Goal: Obtain resource: Download file/media

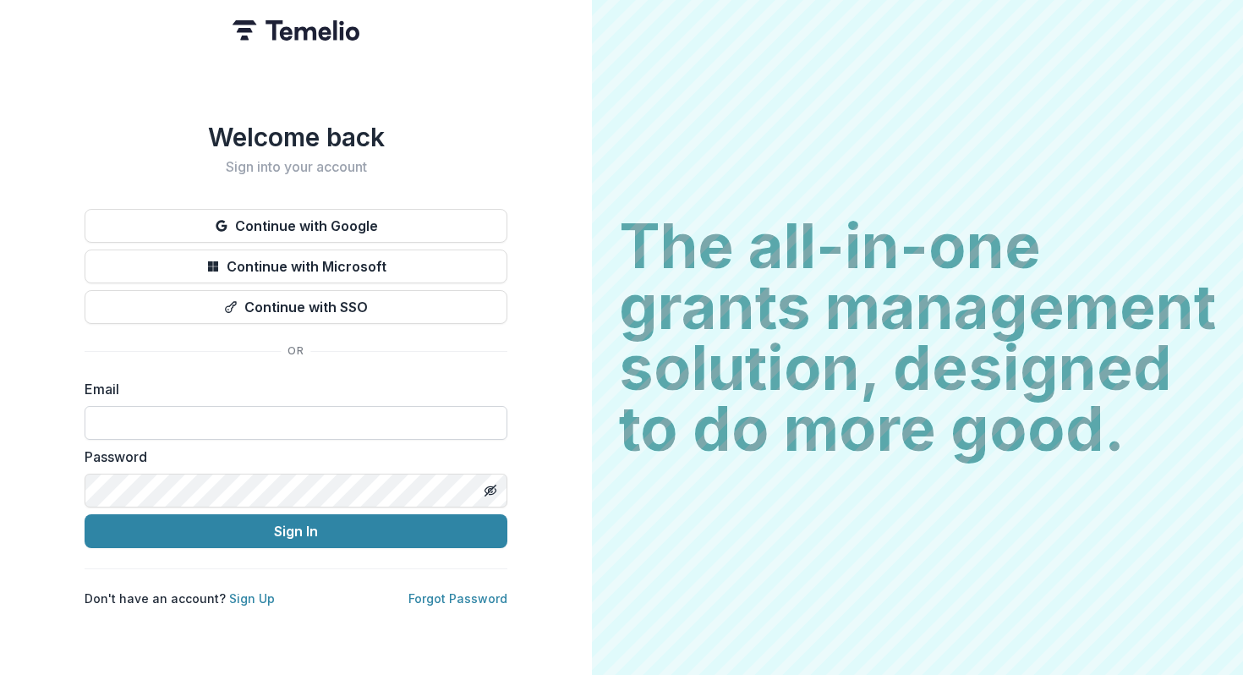
click at [168, 413] on input at bounding box center [296, 423] width 423 height 34
type input "**********"
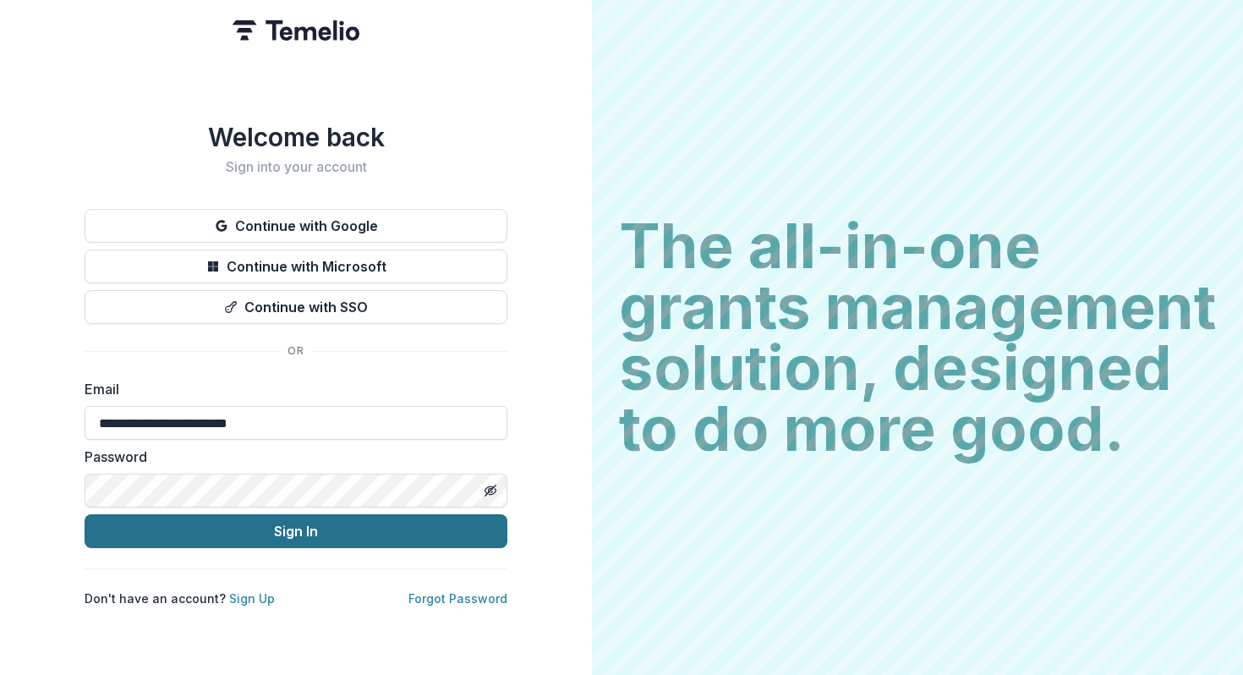
click at [275, 520] on button "Sign In" at bounding box center [296, 531] width 423 height 34
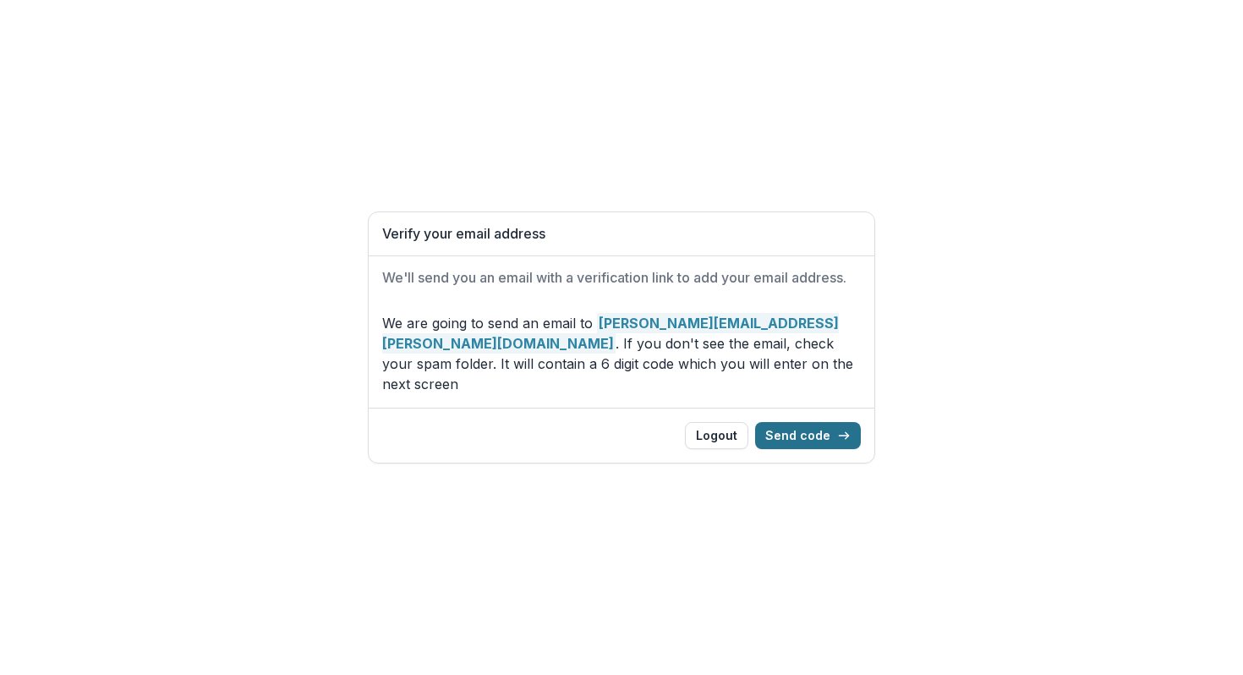
click at [812, 426] on button "Send code" at bounding box center [808, 435] width 106 height 27
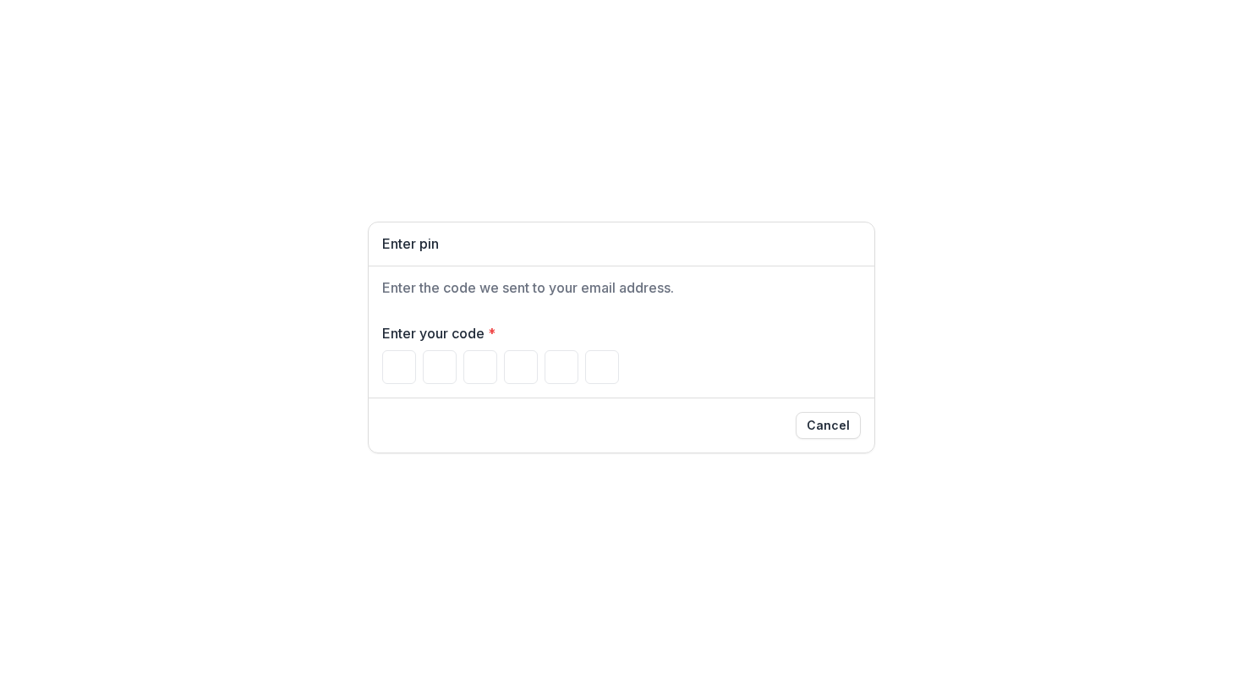
type input "*"
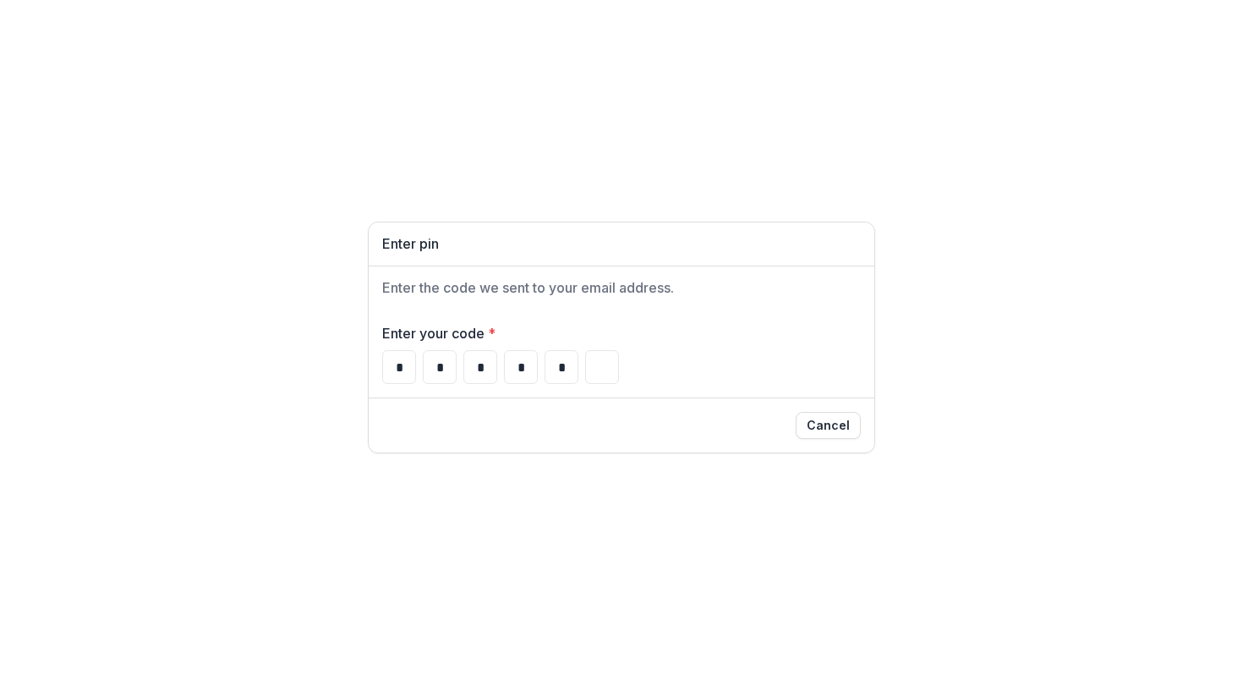
type input "*"
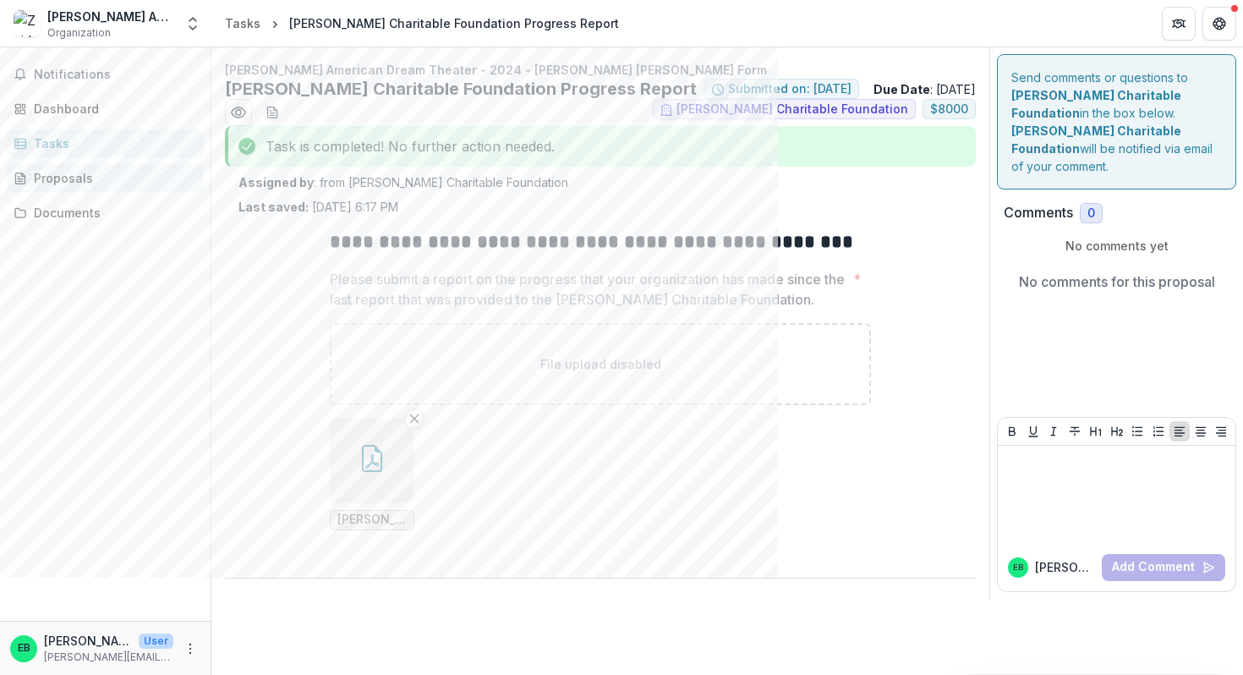
click at [64, 179] on div "Proposals" at bounding box center [112, 178] width 156 height 18
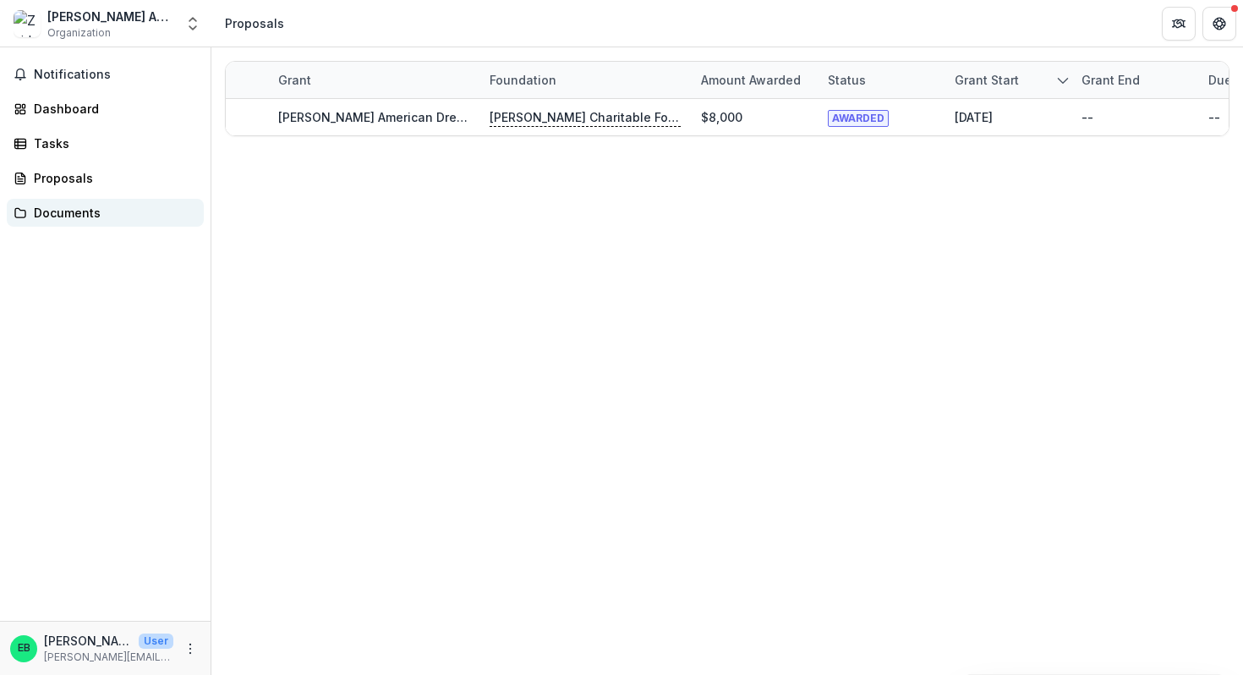
click at [61, 211] on div "Documents" at bounding box center [112, 213] width 156 height 18
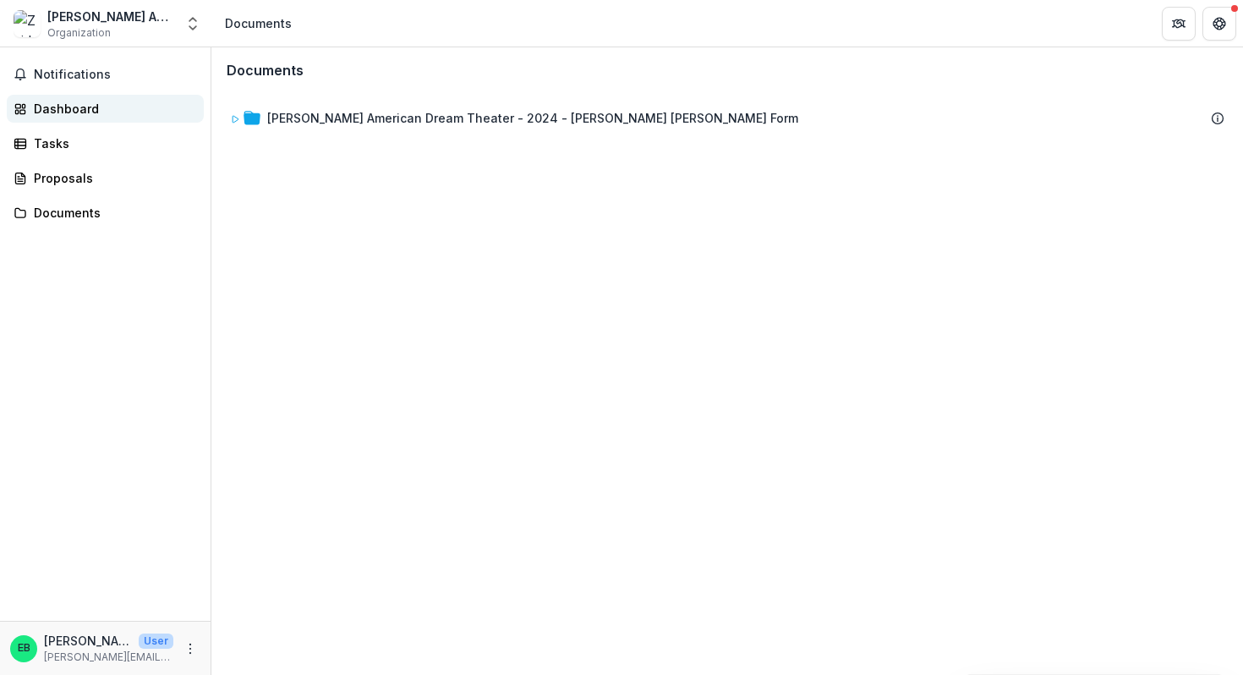
click at [53, 104] on div "Dashboard" at bounding box center [112, 109] width 156 height 18
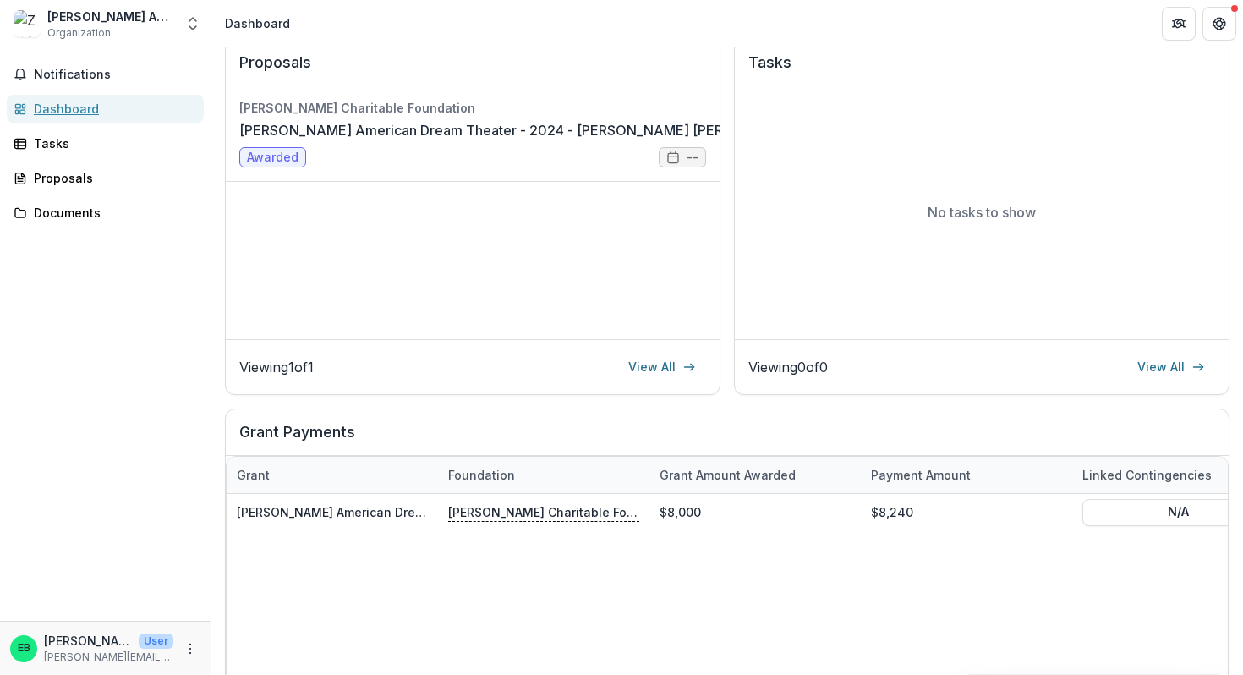
scroll to position [400, 0]
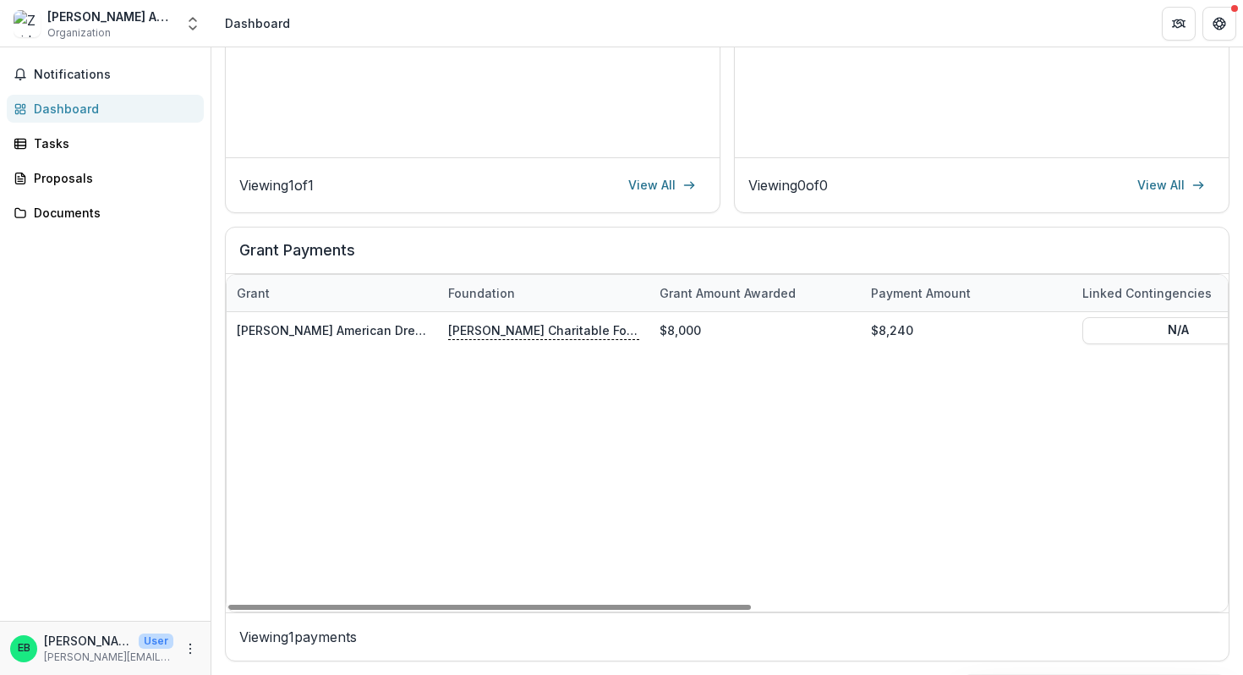
click at [305, 635] on p "Viewing 1 payments" at bounding box center [727, 637] width 976 height 20
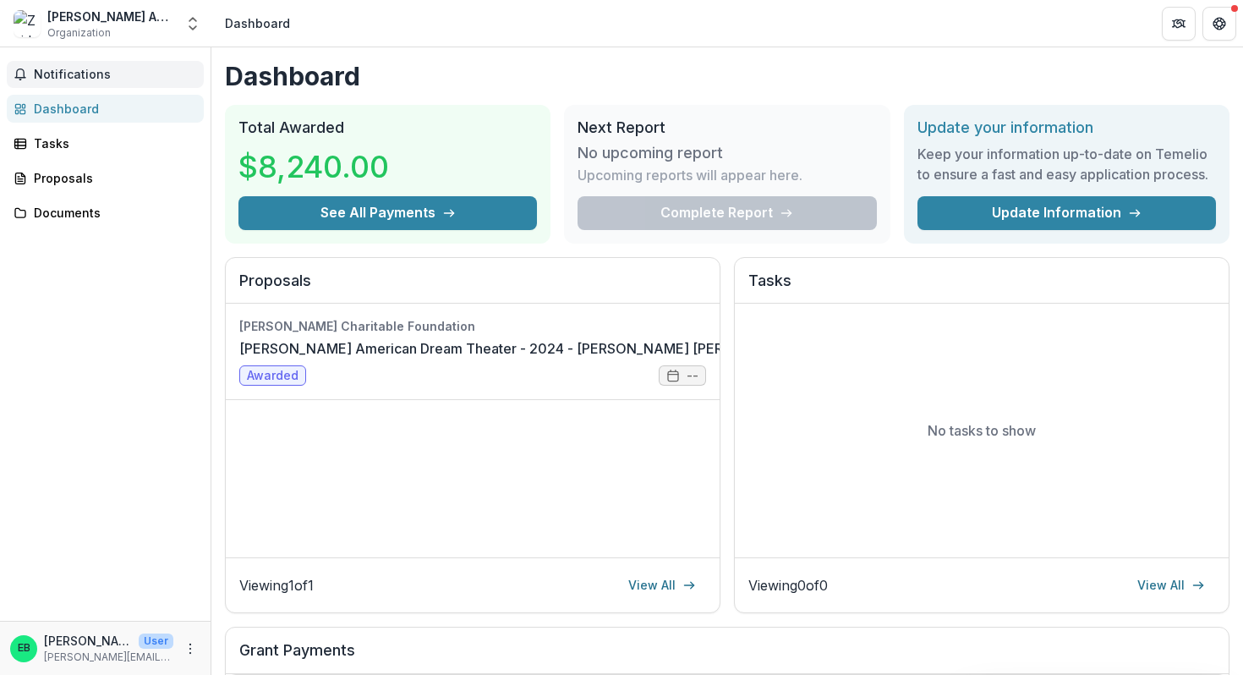
click at [63, 72] on span "Notifications" at bounding box center [115, 75] width 163 height 14
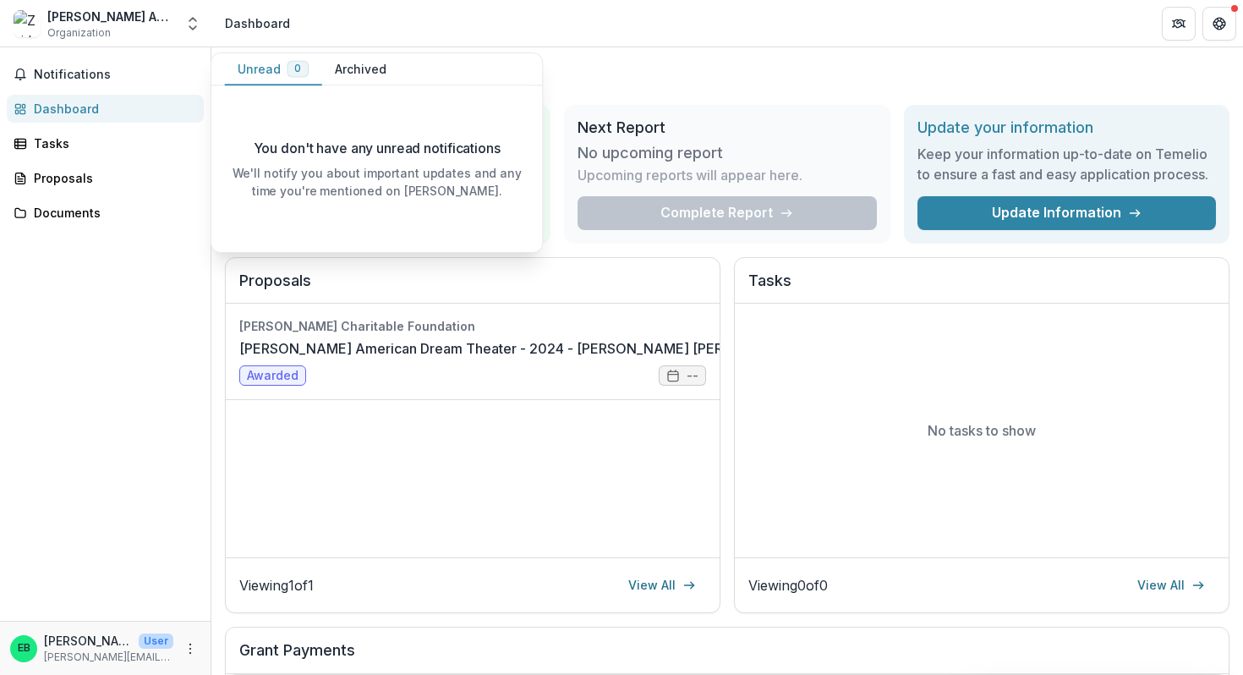
click at [240, 16] on div "Dashboard" at bounding box center [257, 23] width 65 height 18
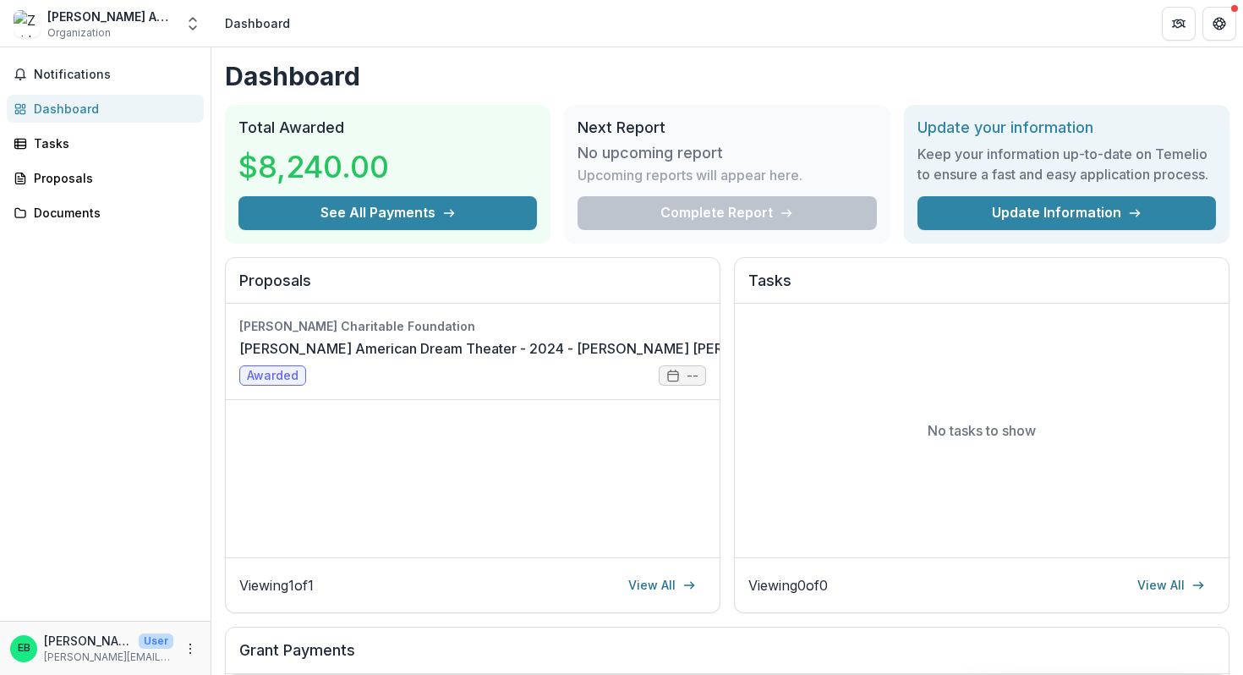
click at [206, 27] on div "[PERSON_NAME] American Dream Theater Organization Nonprofits [PERSON_NAME] Amer…" at bounding box center [105, 27] width 211 height 40
click at [191, 27] on polyline "Open entity switcher" at bounding box center [192, 27] width 7 height 3
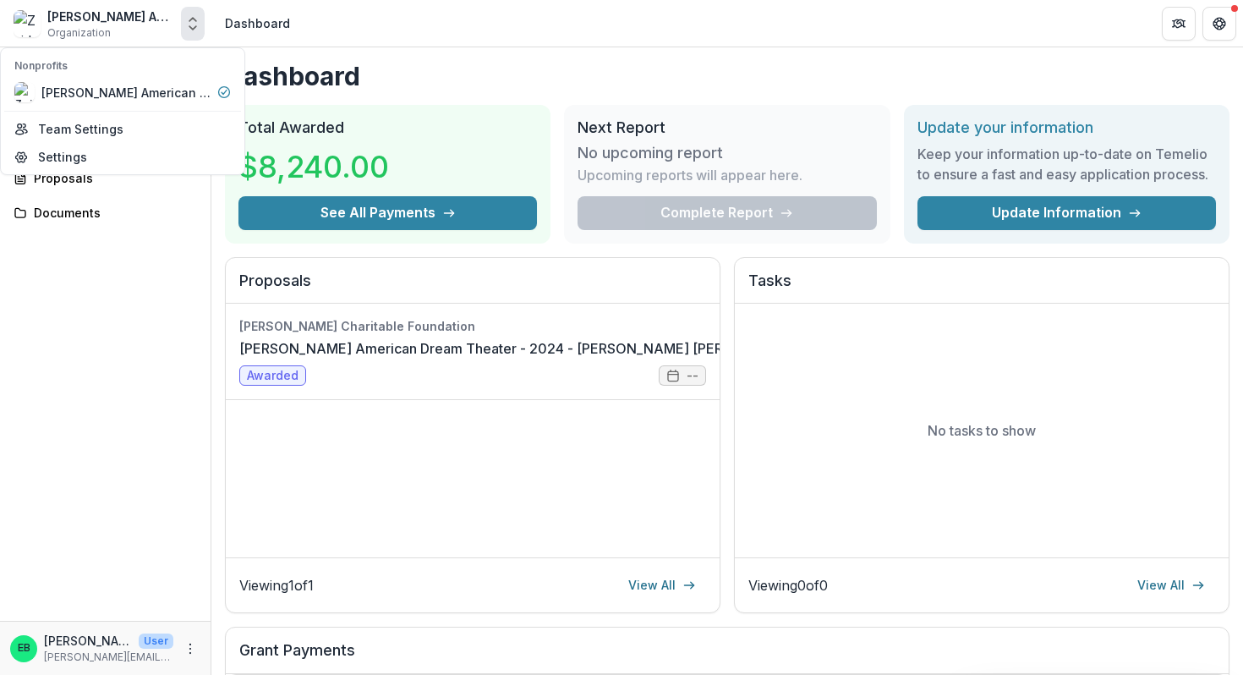
click at [187, 413] on div "Notifications Dashboard Tasks Proposals Documents" at bounding box center [105, 333] width 211 height 573
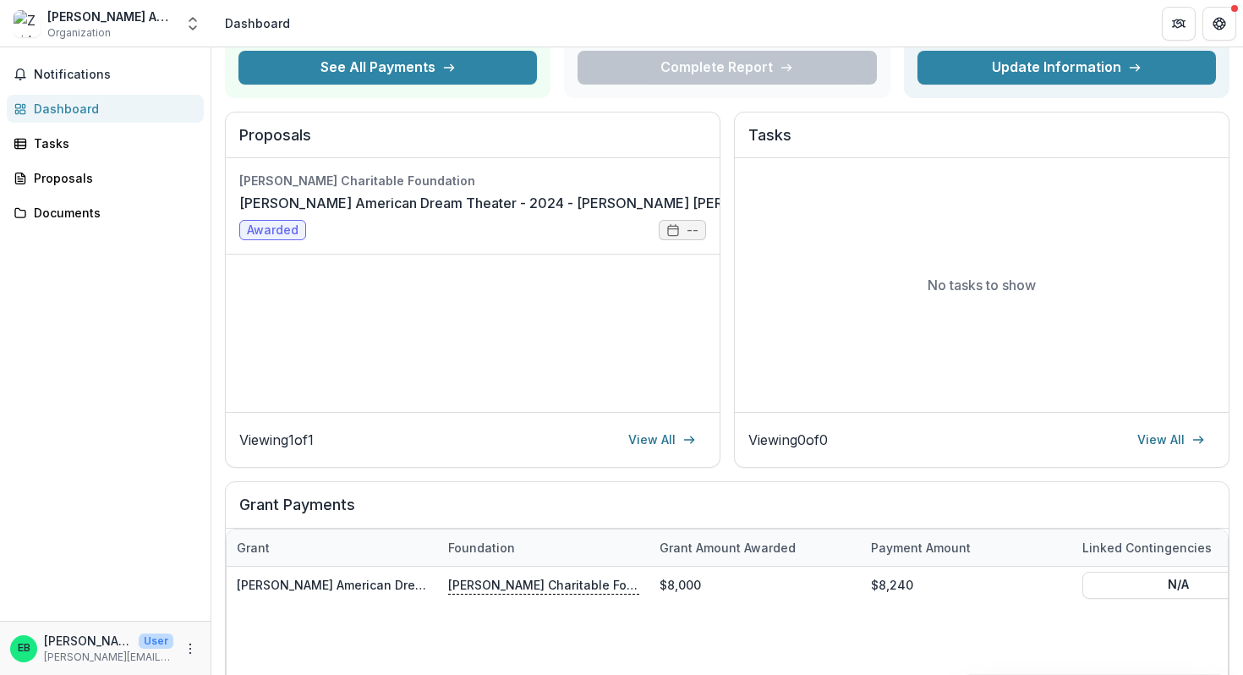
scroll to position [151, 0]
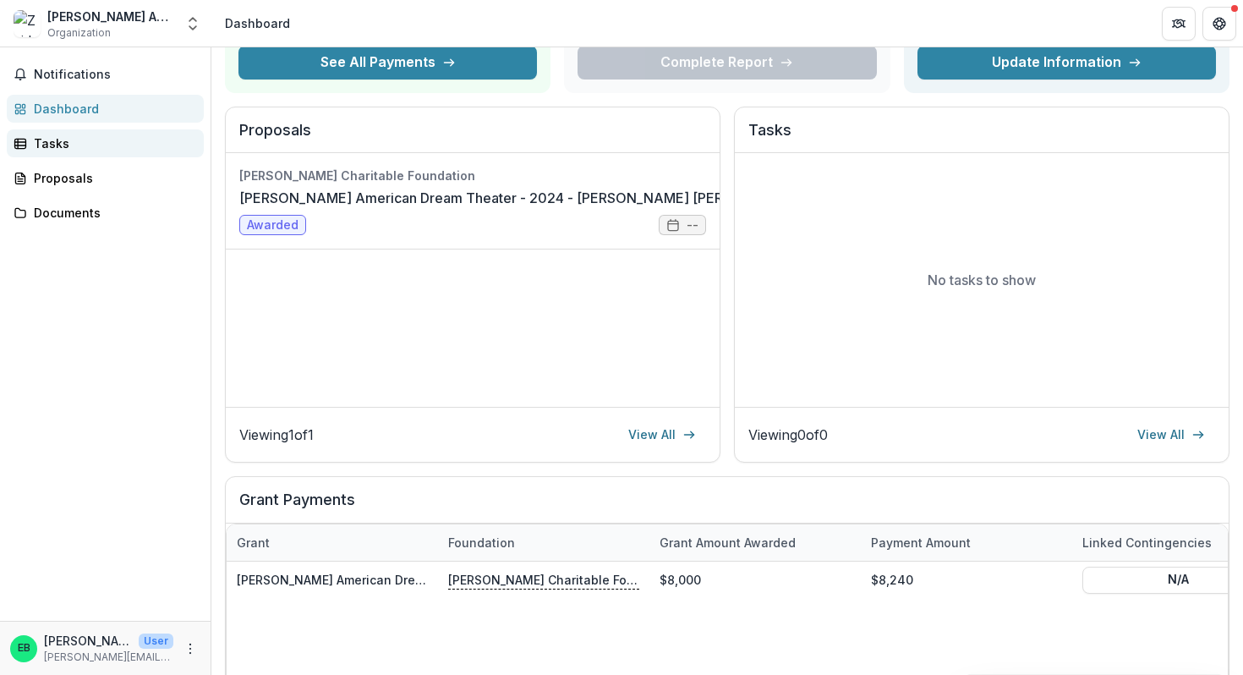
click at [57, 134] on div "Tasks" at bounding box center [112, 143] width 156 height 18
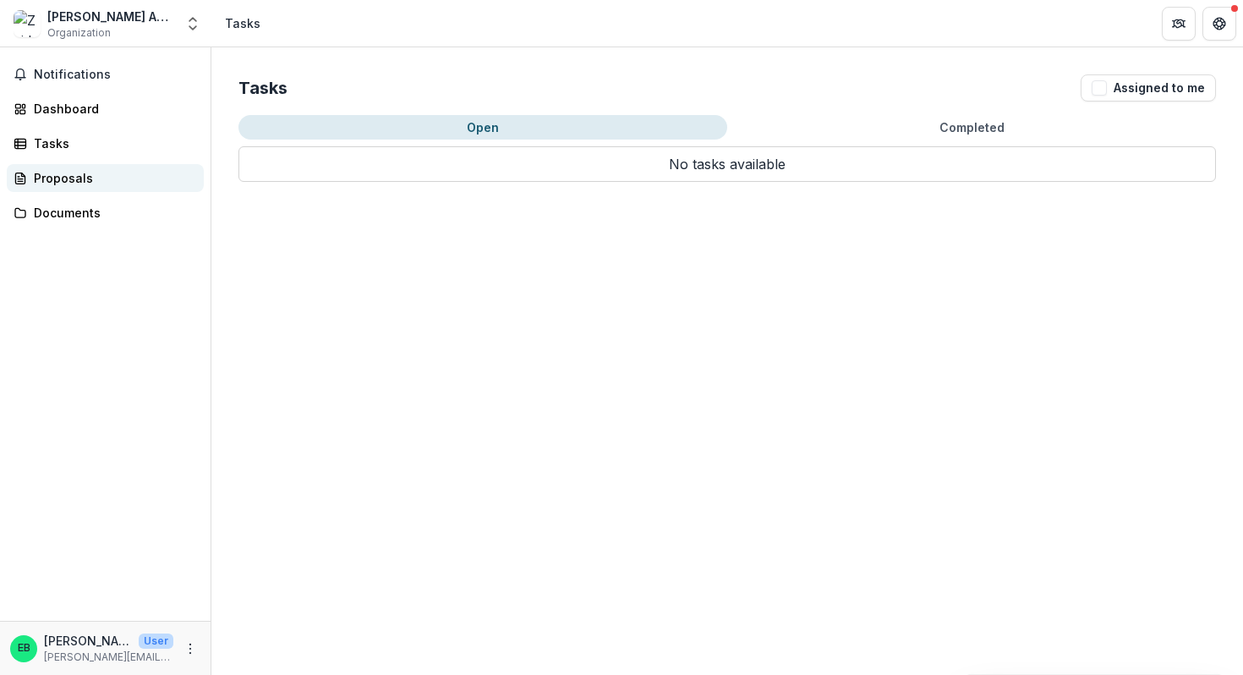
click at [48, 178] on div "Proposals" at bounding box center [112, 178] width 156 height 18
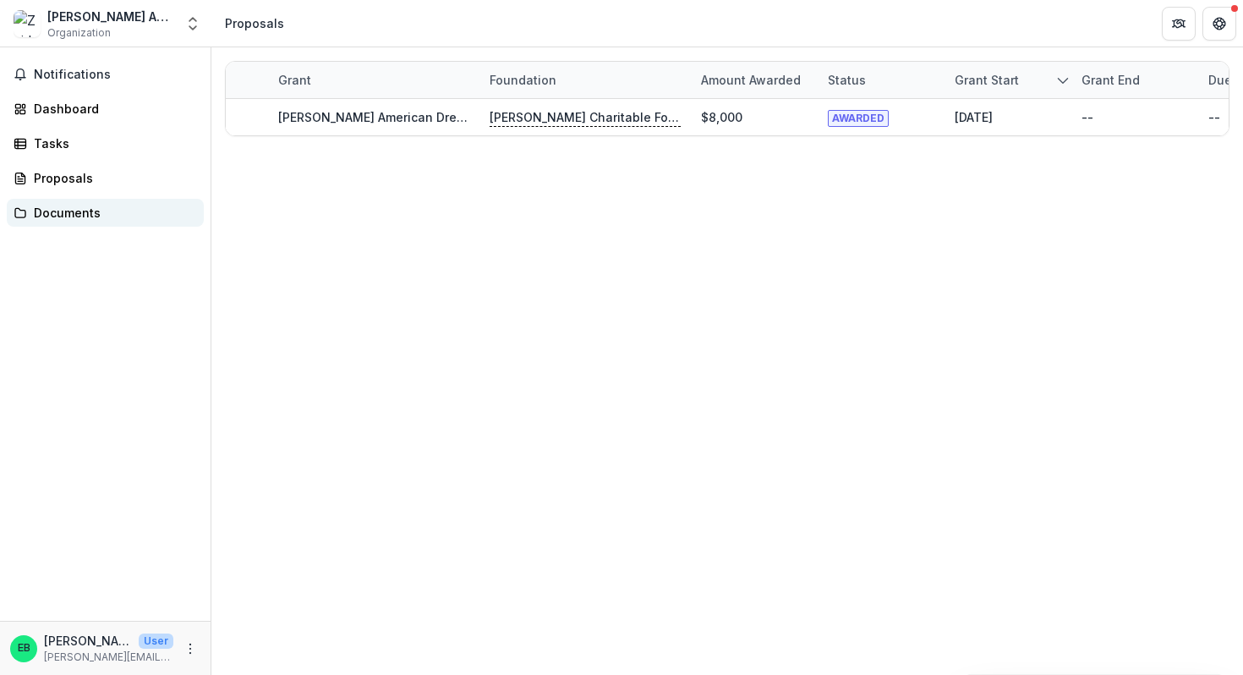
click at [62, 212] on div "Documents" at bounding box center [112, 213] width 156 height 18
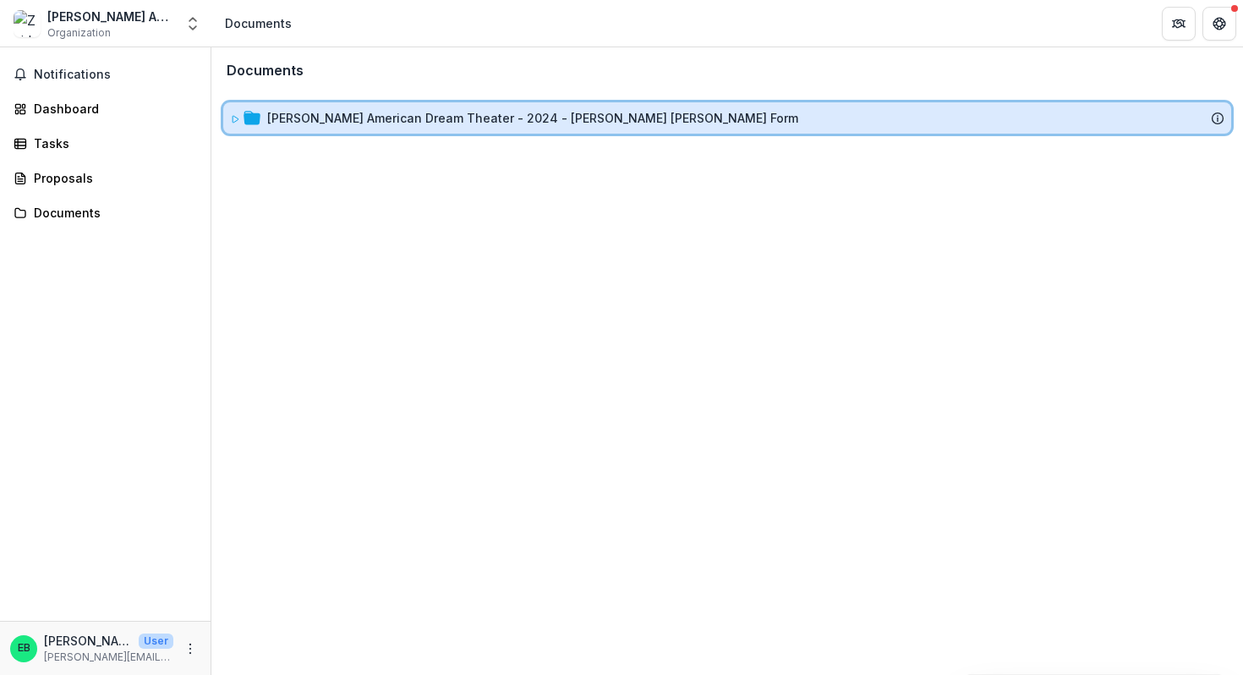
click at [234, 116] on icon at bounding box center [235, 119] width 10 height 10
click at [235, 118] on icon at bounding box center [235, 119] width 10 height 10
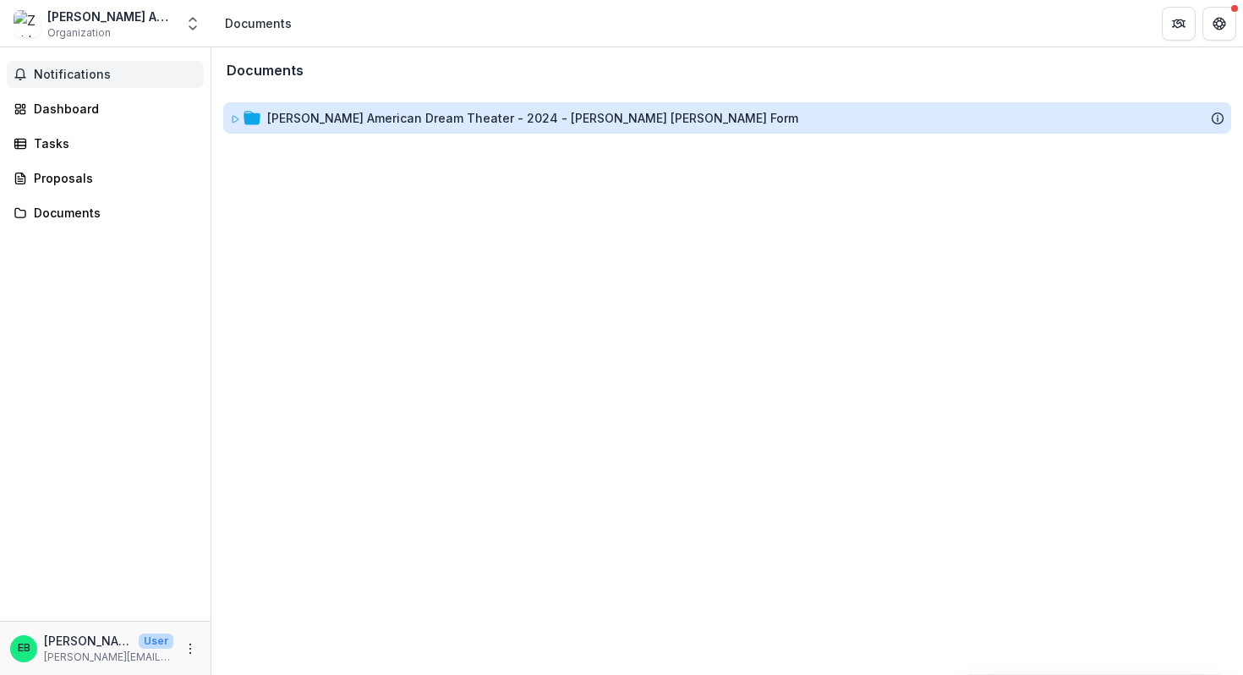
click at [56, 73] on span "Notifications" at bounding box center [115, 75] width 163 height 14
click at [600, 423] on div "Documents [PERSON_NAME] American Dream Theater - 2024 - [PERSON_NAME] [PERSON_N…" at bounding box center [727, 360] width 1032 height 627
click at [96, 29] on span "Organization" at bounding box center [78, 32] width 63 height 15
click at [1219, 26] on icon "Get Help" at bounding box center [1220, 27] width 4 height 3
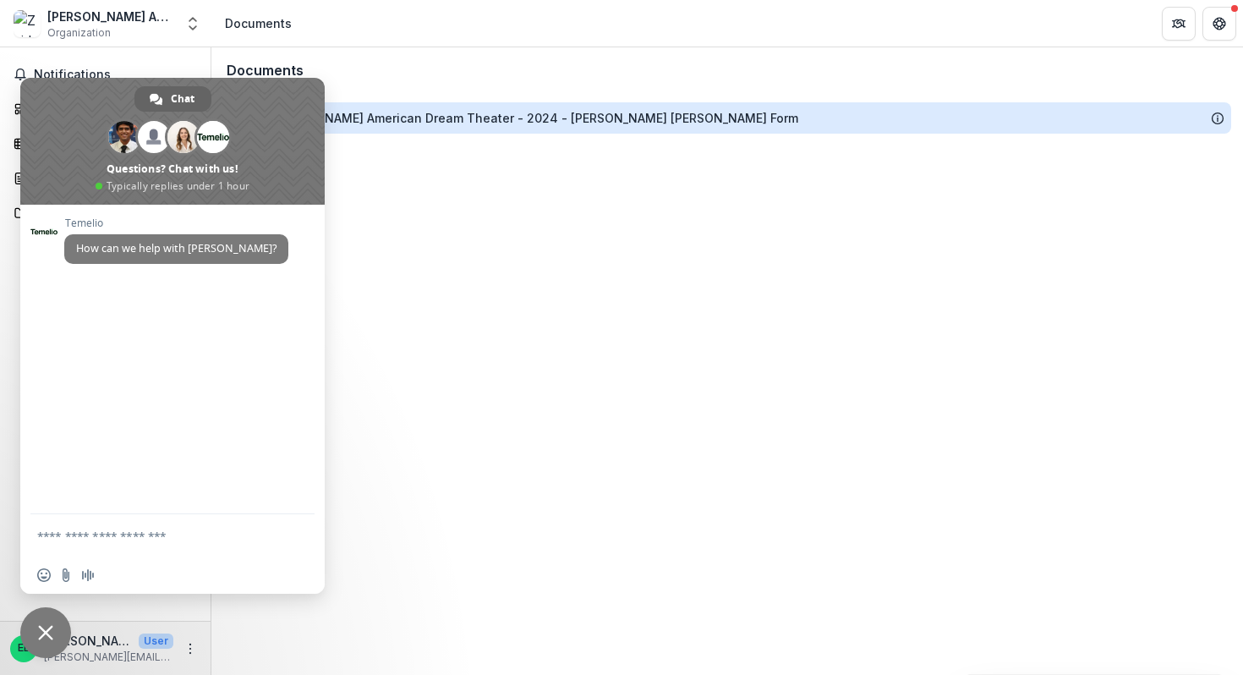
click at [43, 631] on span "Close chat" at bounding box center [45, 632] width 15 height 15
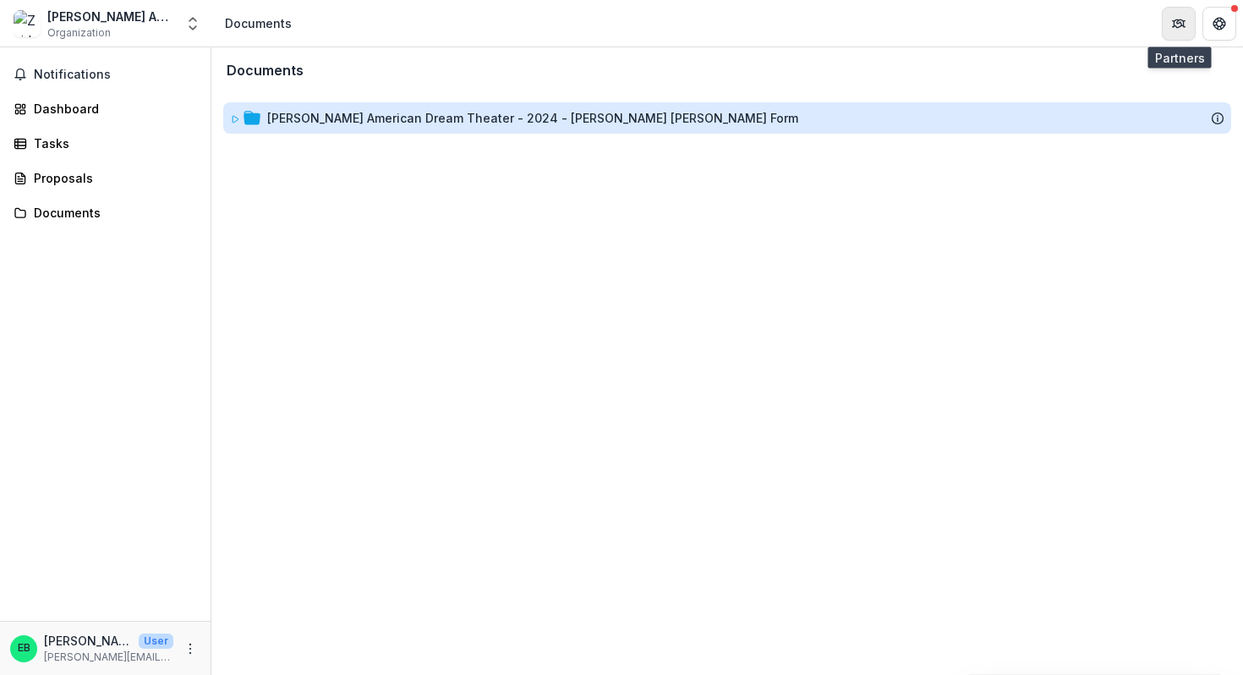
click at [1178, 17] on icon "Partners" at bounding box center [1179, 24] width 14 height 14
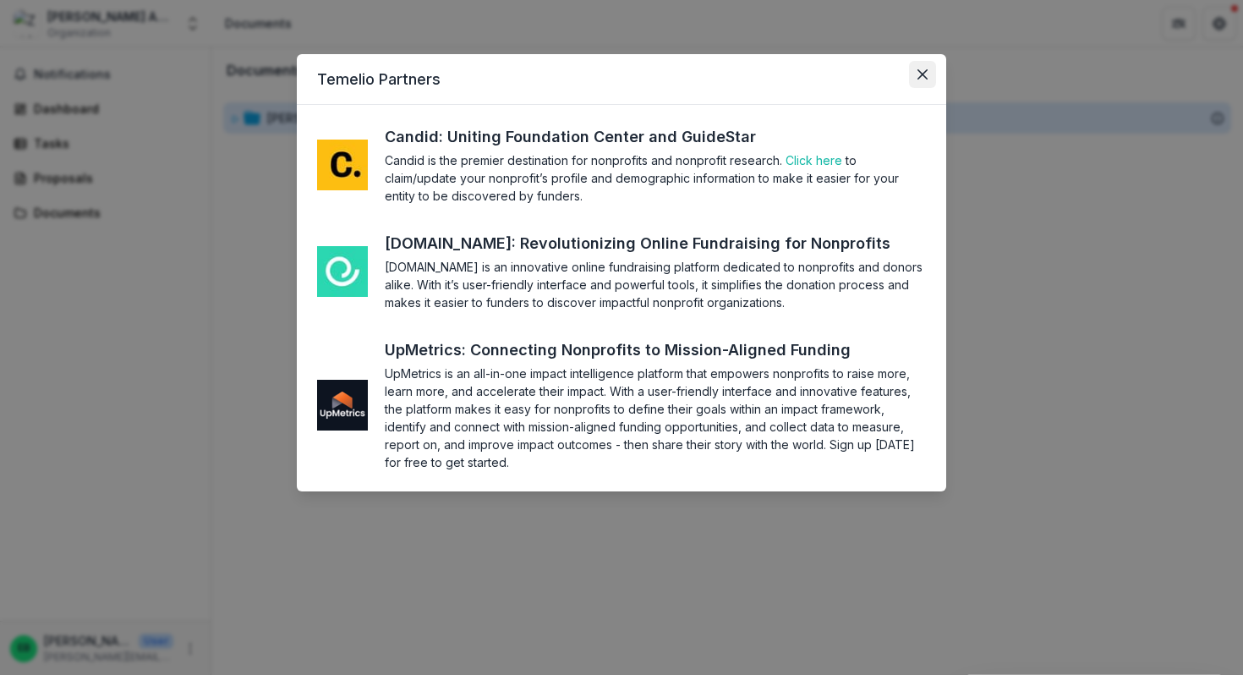
click at [930, 71] on button "Close" at bounding box center [922, 74] width 27 height 27
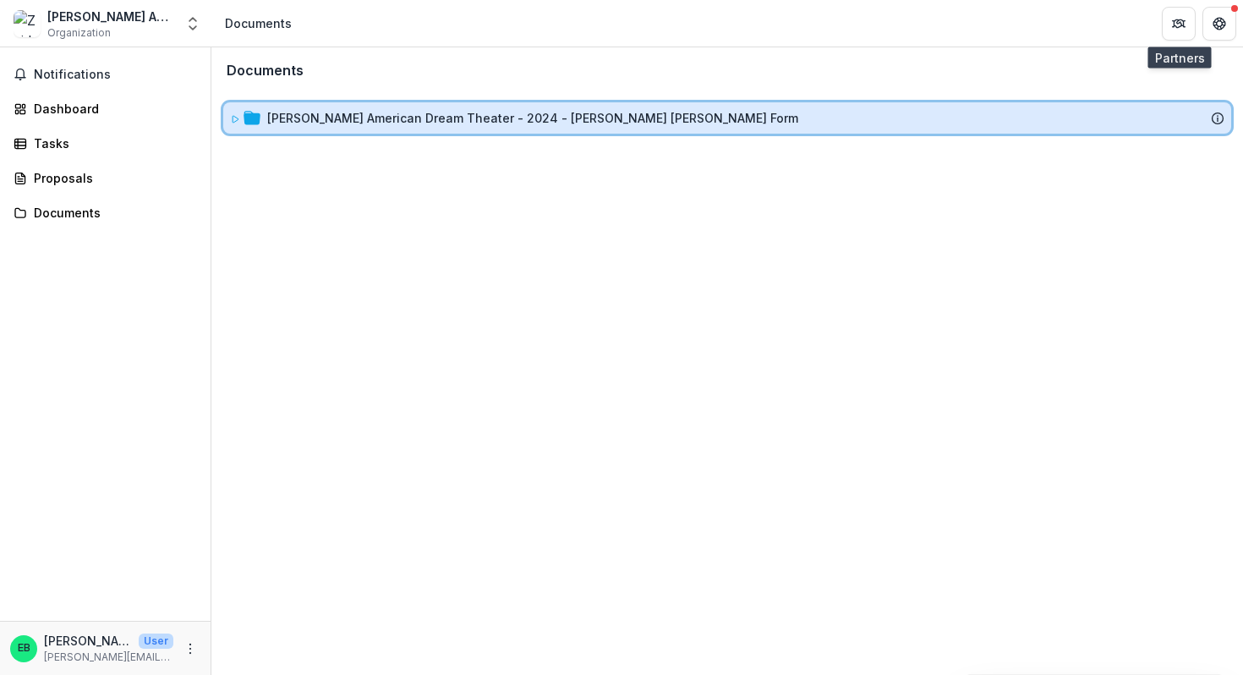
click at [255, 124] on icon at bounding box center [252, 118] width 17 height 17
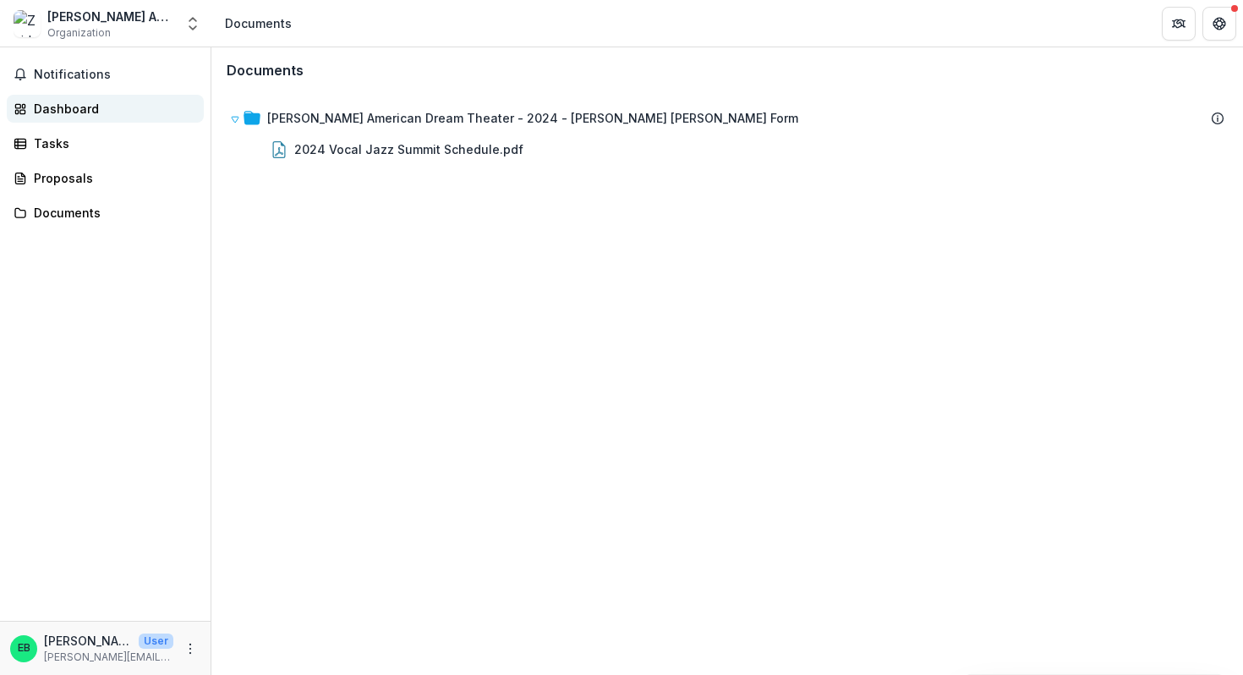
click at [80, 111] on div "Dashboard" at bounding box center [112, 109] width 156 height 18
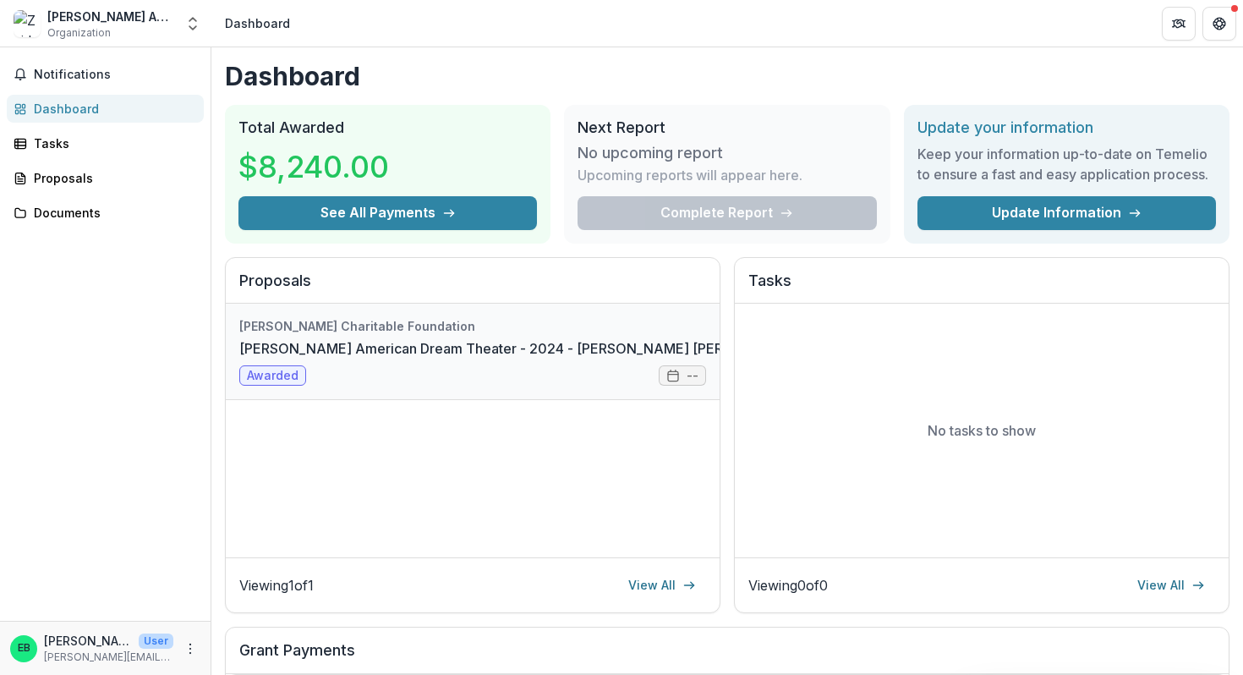
click at [638, 359] on link "[PERSON_NAME] American Dream Theater - 2024 - [PERSON_NAME] [PERSON_NAME] Form" at bounding box center [539, 348] width 601 height 20
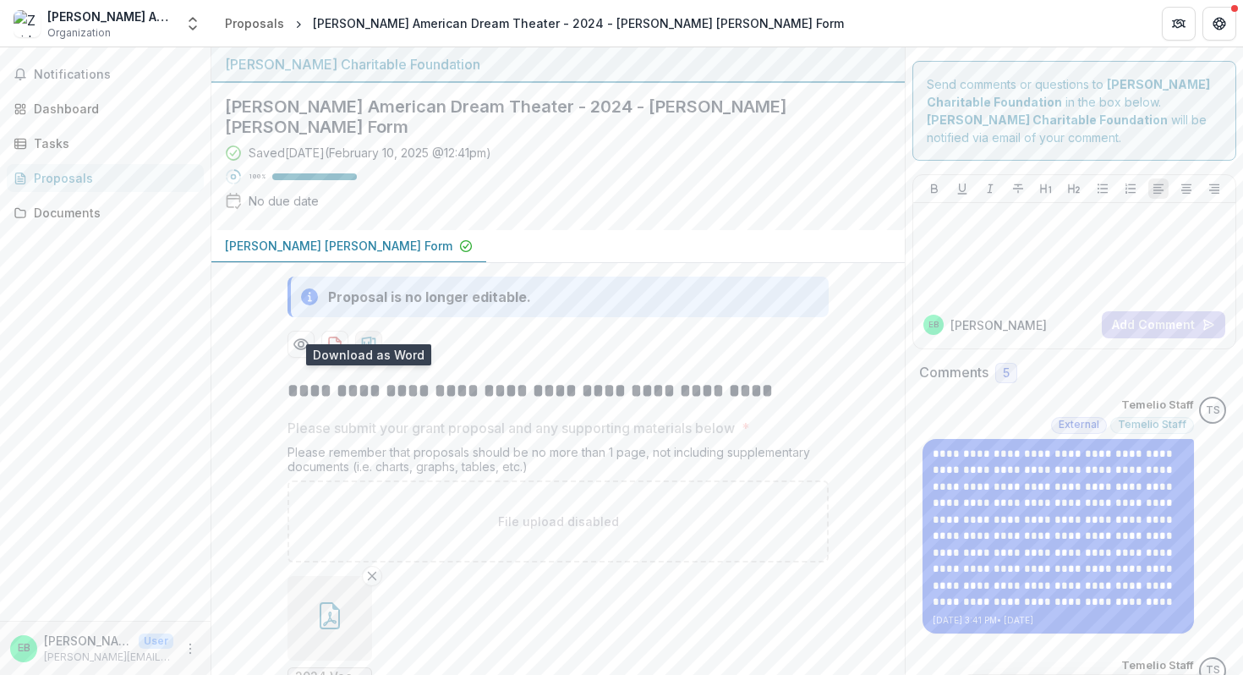
click at [366, 337] on icon "download-proposal" at bounding box center [369, 344] width 14 height 15
click at [824, 178] on div "Saved [DATE] ( [DATE] 12:41pm ) 100 % No due date" at bounding box center [544, 180] width 639 height 73
click at [48, 207] on div "Documents" at bounding box center [112, 213] width 156 height 18
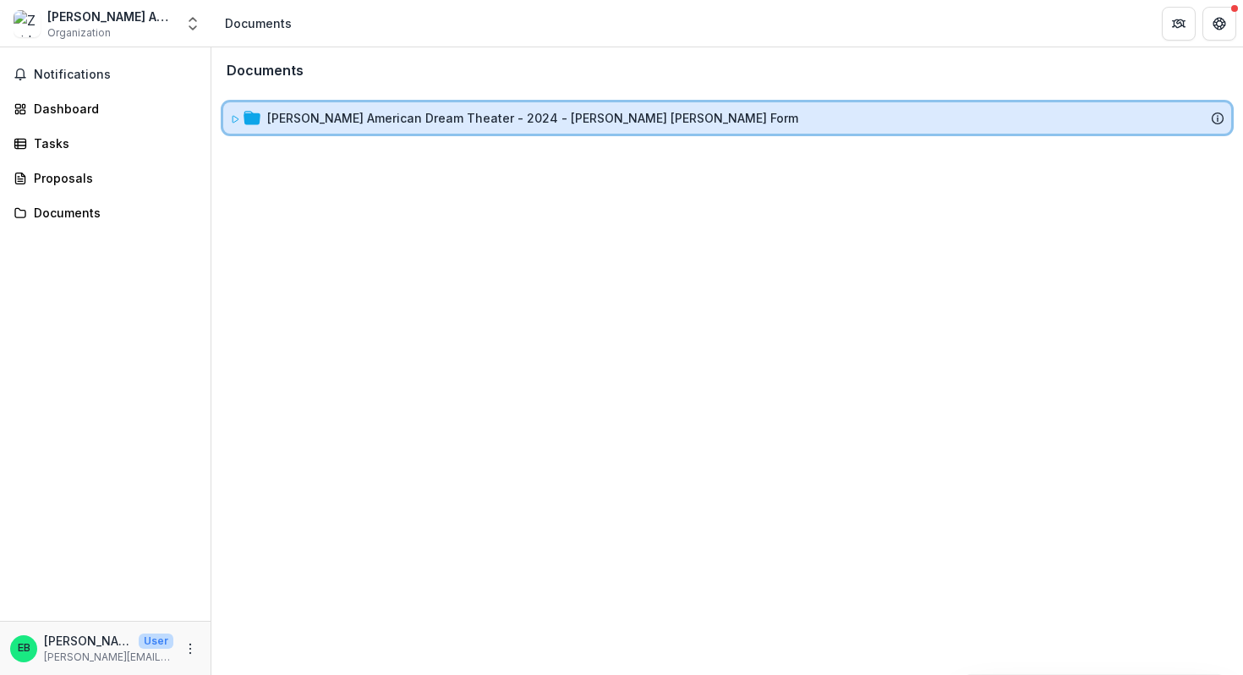
click at [252, 123] on icon at bounding box center [252, 118] width 17 height 14
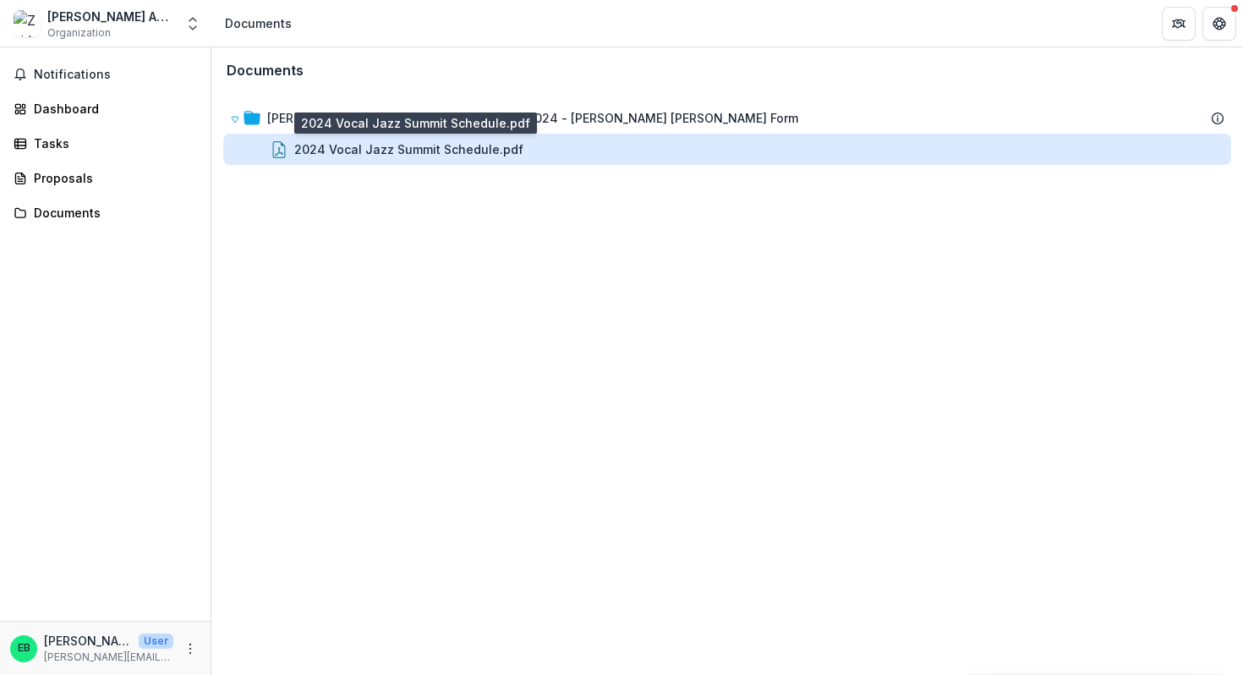
click at [368, 147] on div "2024 Vocal Jazz Summit Schedule.pdf" at bounding box center [408, 149] width 229 height 18
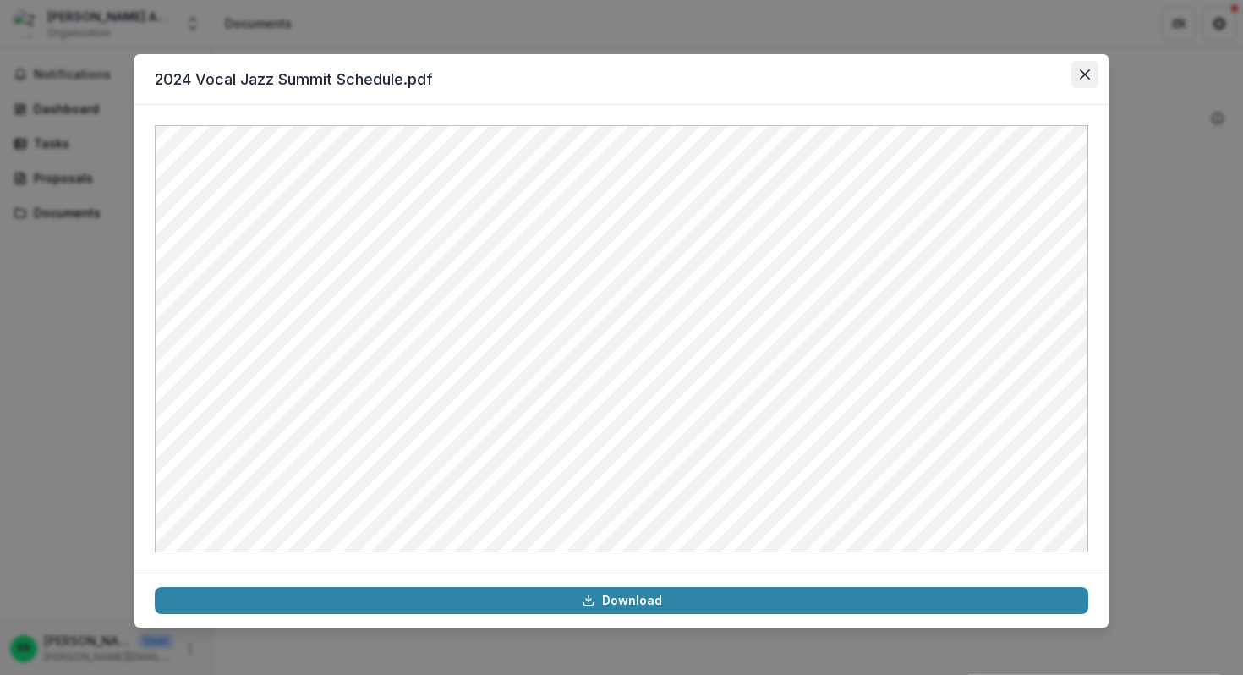
click at [1083, 70] on icon "Close" at bounding box center [1085, 74] width 10 height 10
